Goal: Information Seeking & Learning: Find specific fact

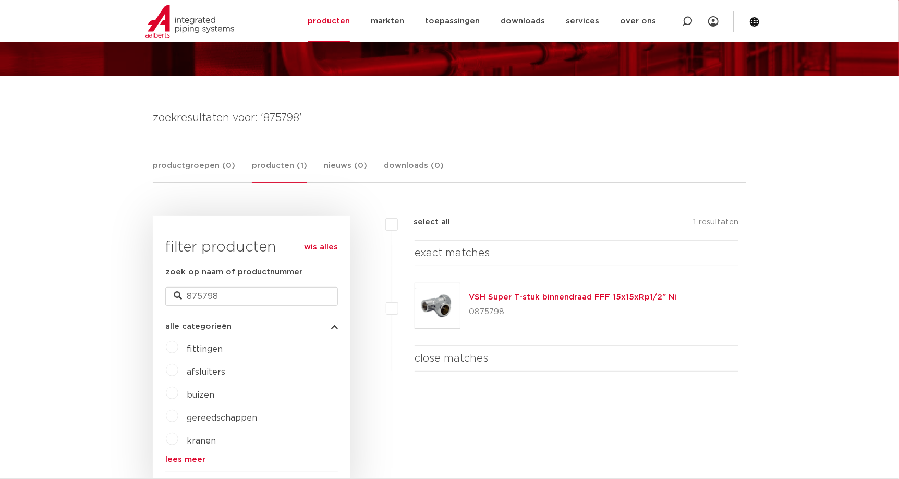
click at [692, 17] on div at bounding box center [687, 21] width 42 height 42
type input "keerklep"
click button "Zoeken" at bounding box center [0, 0] width 0 height 0
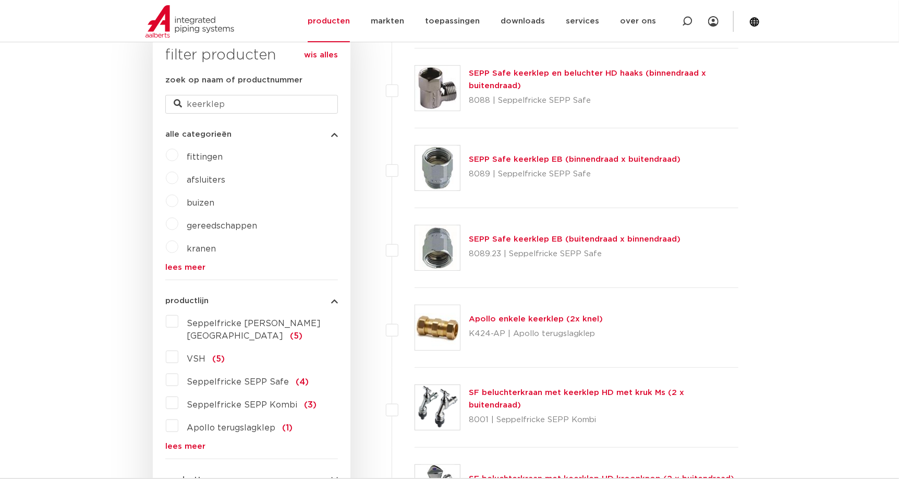
scroll to position [301, 0]
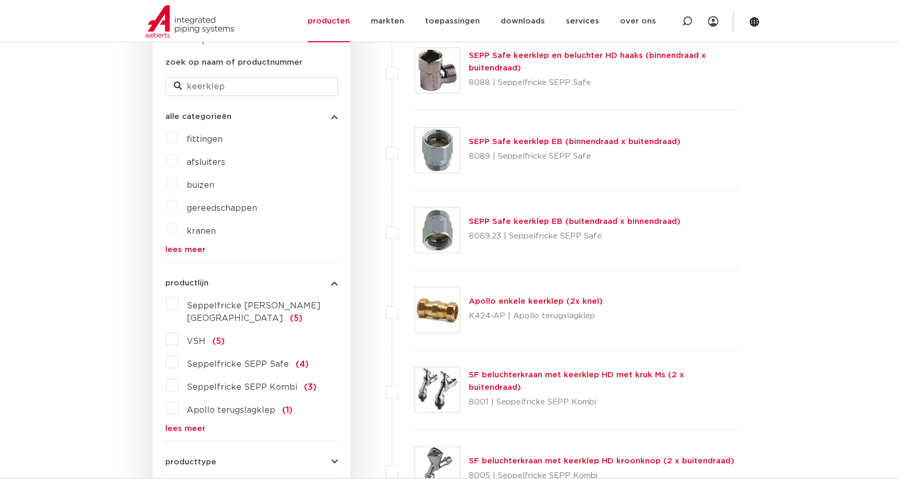
click at [524, 299] on link "Apollo enkele keerklep (2x knel)" at bounding box center [536, 301] width 134 height 8
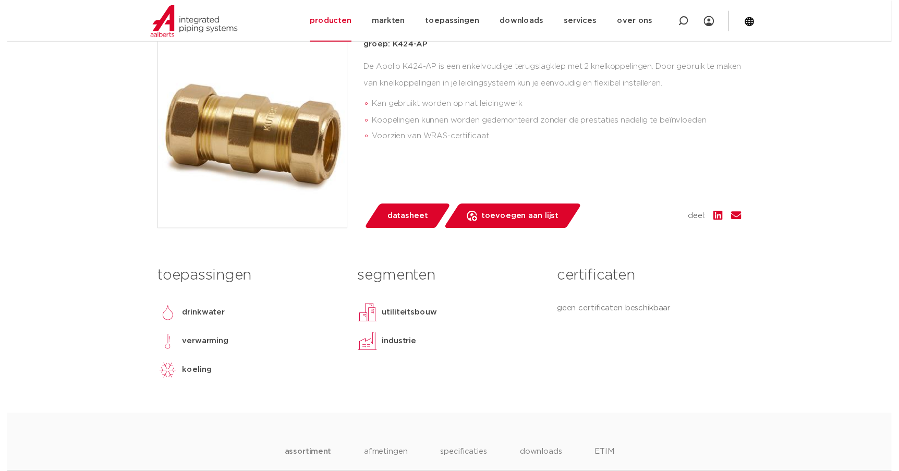
scroll to position [276, 0]
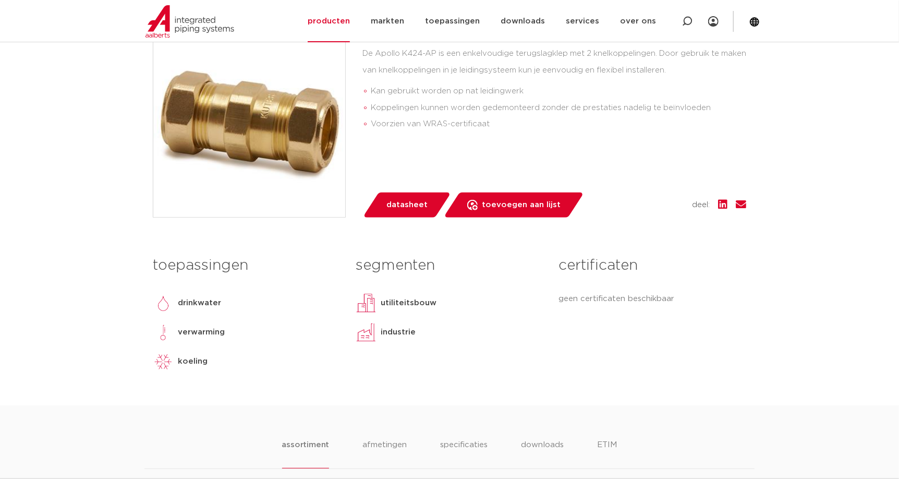
click at [415, 207] on span "datasheet" at bounding box center [406, 205] width 41 height 17
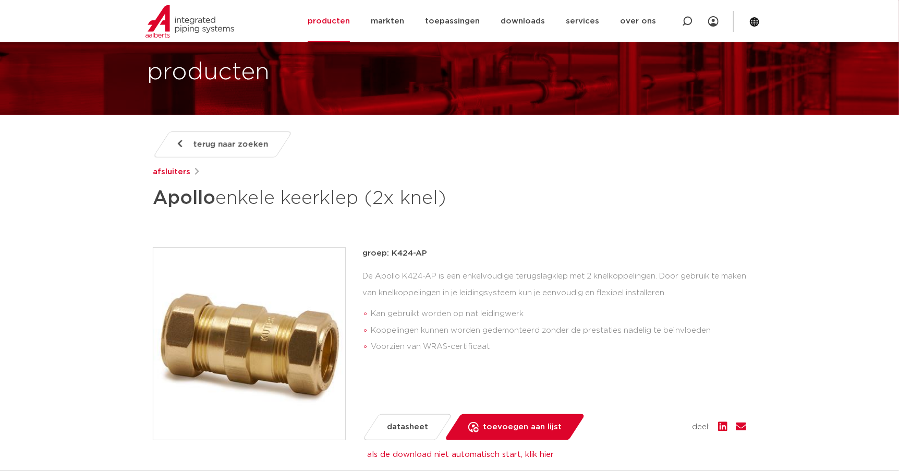
scroll to position [0, 0]
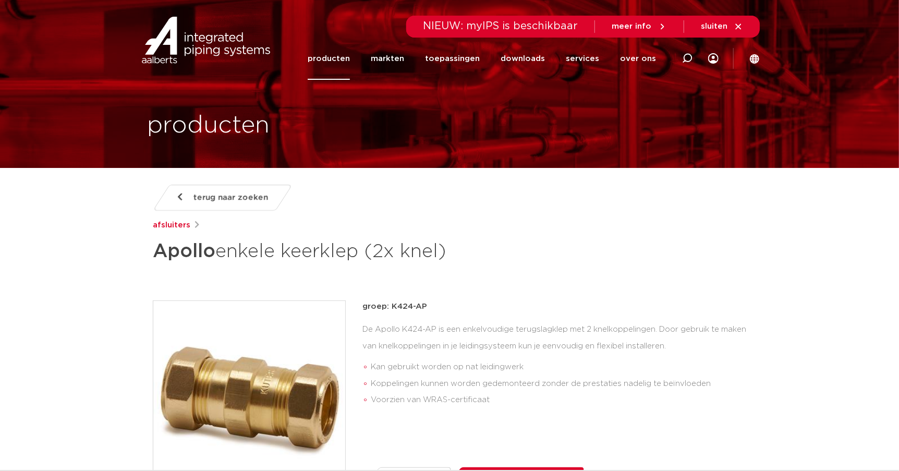
click at [187, 188] on link "terug naar zoeken" at bounding box center [223, 198] width 140 height 26
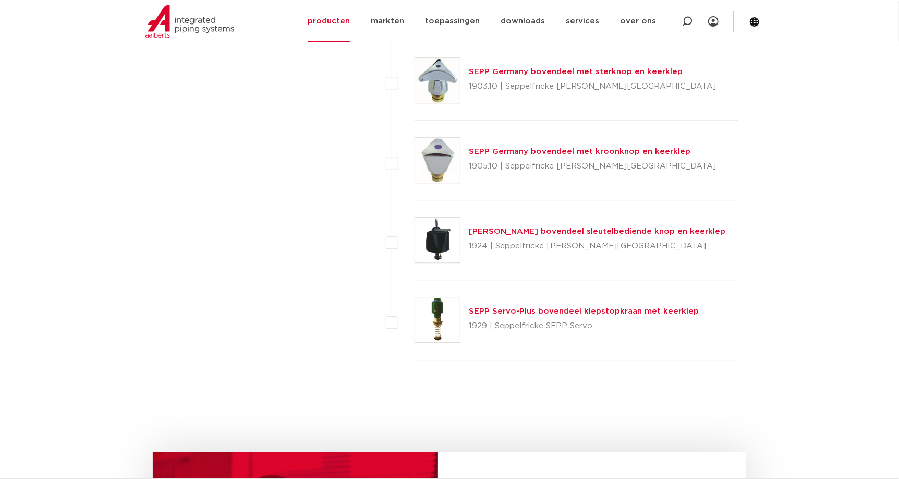
scroll to position [1668, 0]
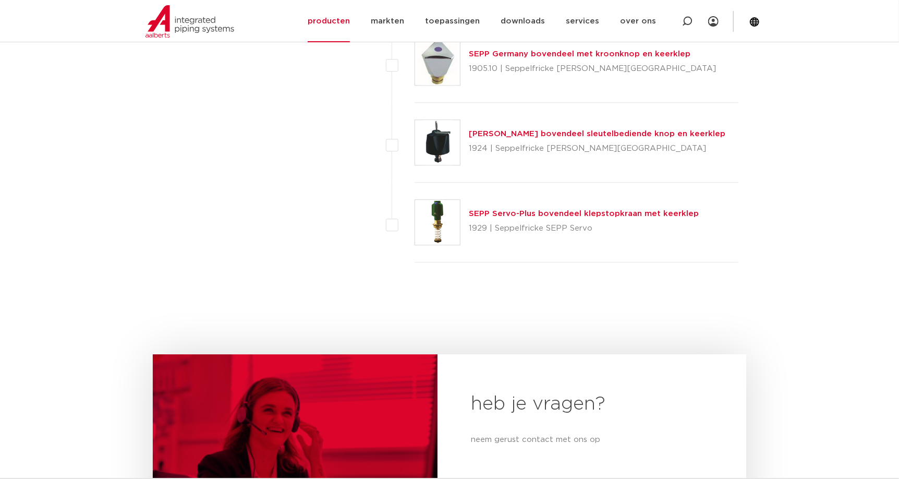
scroll to position [1667, 0]
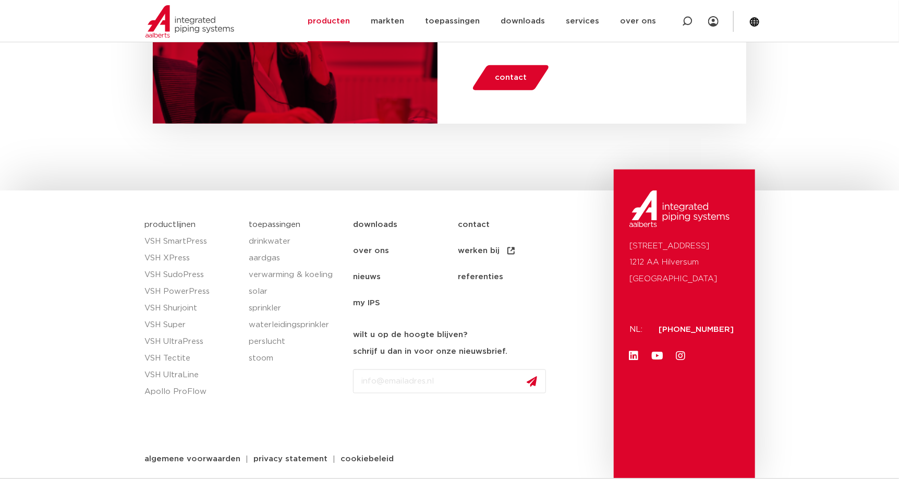
scroll to position [717, 0]
